Goal: Transaction & Acquisition: Purchase product/service

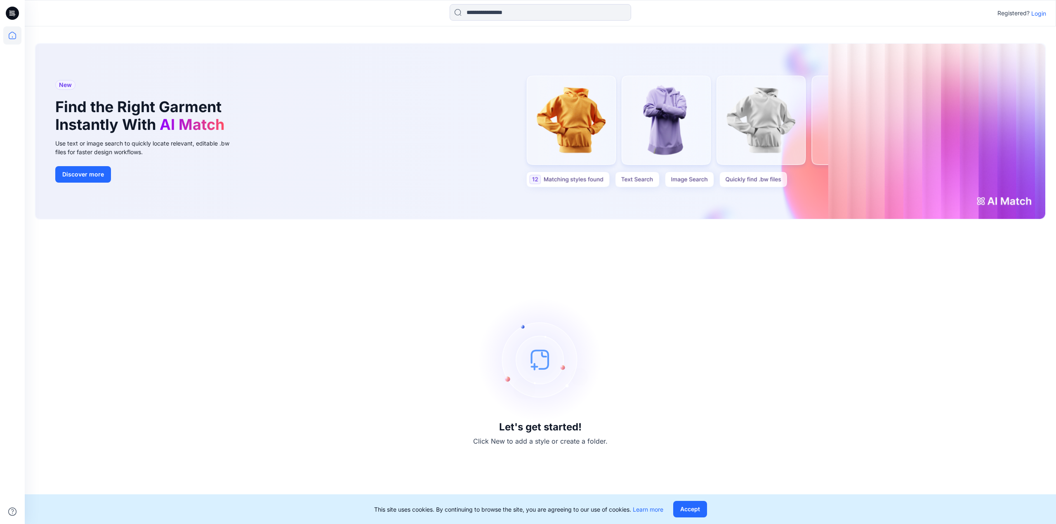
click at [1044, 13] on p "Login" at bounding box center [1038, 13] width 15 height 9
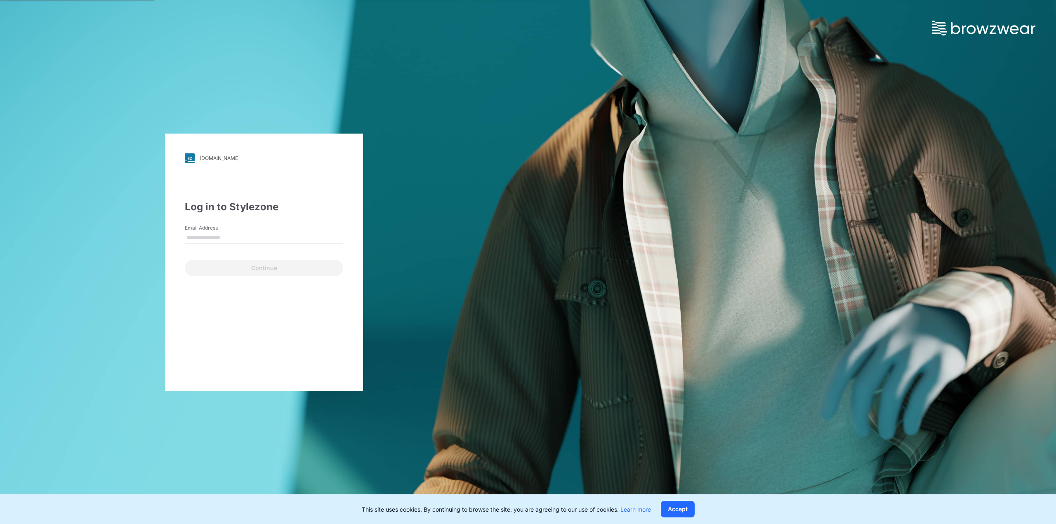
type input "**********"
click at [236, 270] on button "Continue" at bounding box center [264, 268] width 158 height 17
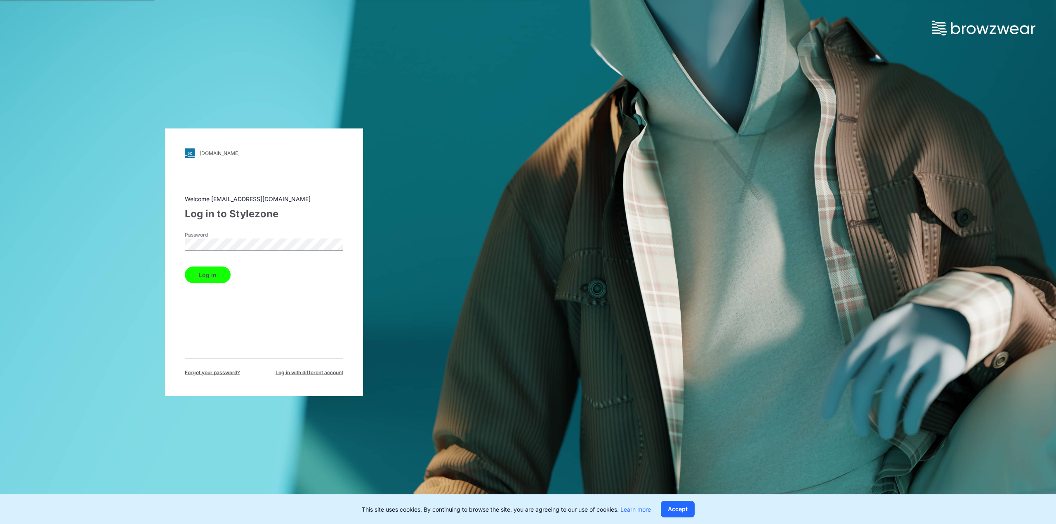
click at [216, 273] on button "Log in" at bounding box center [208, 274] width 46 height 17
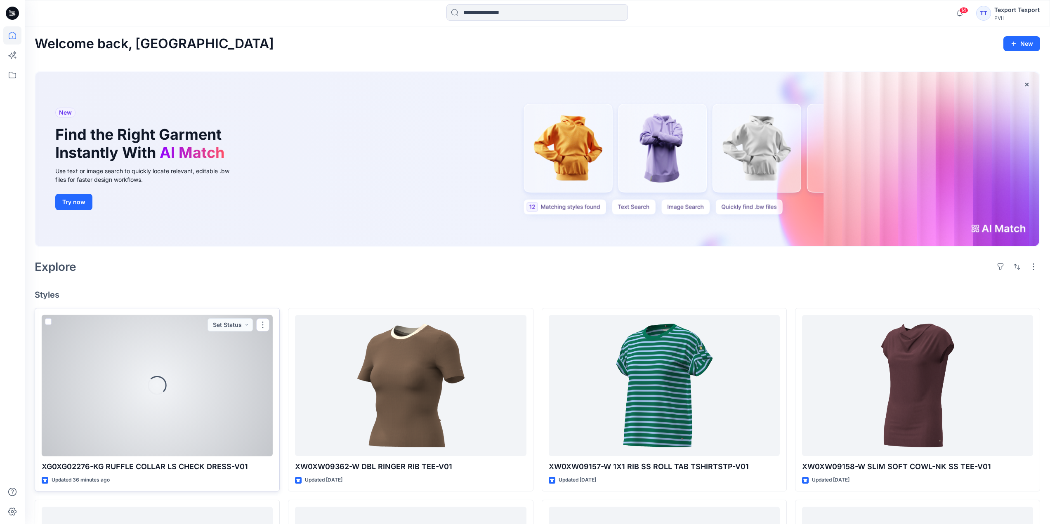
click at [202, 361] on div "Loading..." at bounding box center [157, 385] width 231 height 141
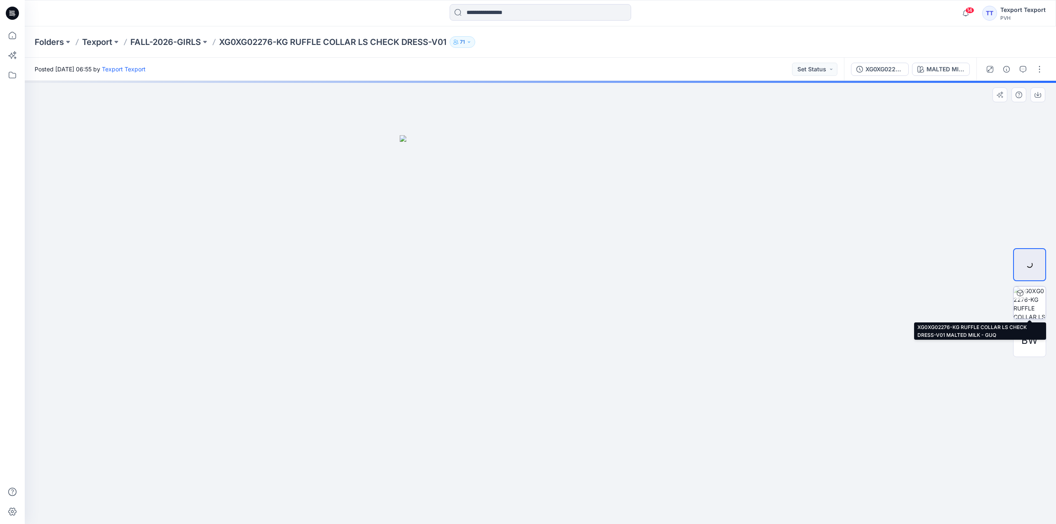
click at [1033, 302] on div at bounding box center [1029, 302] width 33 height 33
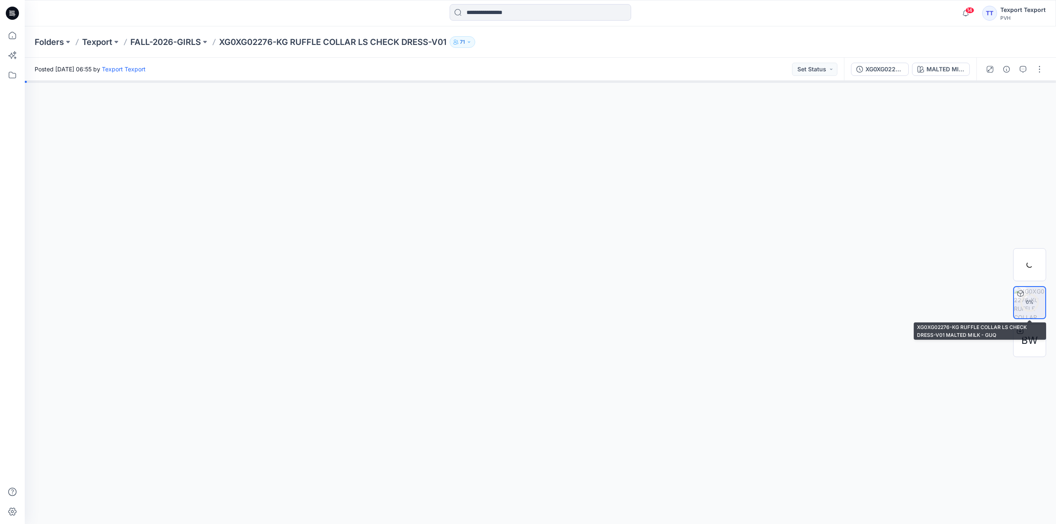
click at [1030, 300] on div "0 %" at bounding box center [1030, 302] width 20 height 7
click at [1008, 98] on icon "button" at bounding box center [1006, 98] width 7 height 7
